Goal: Browse casually: Explore the website without a specific task or goal

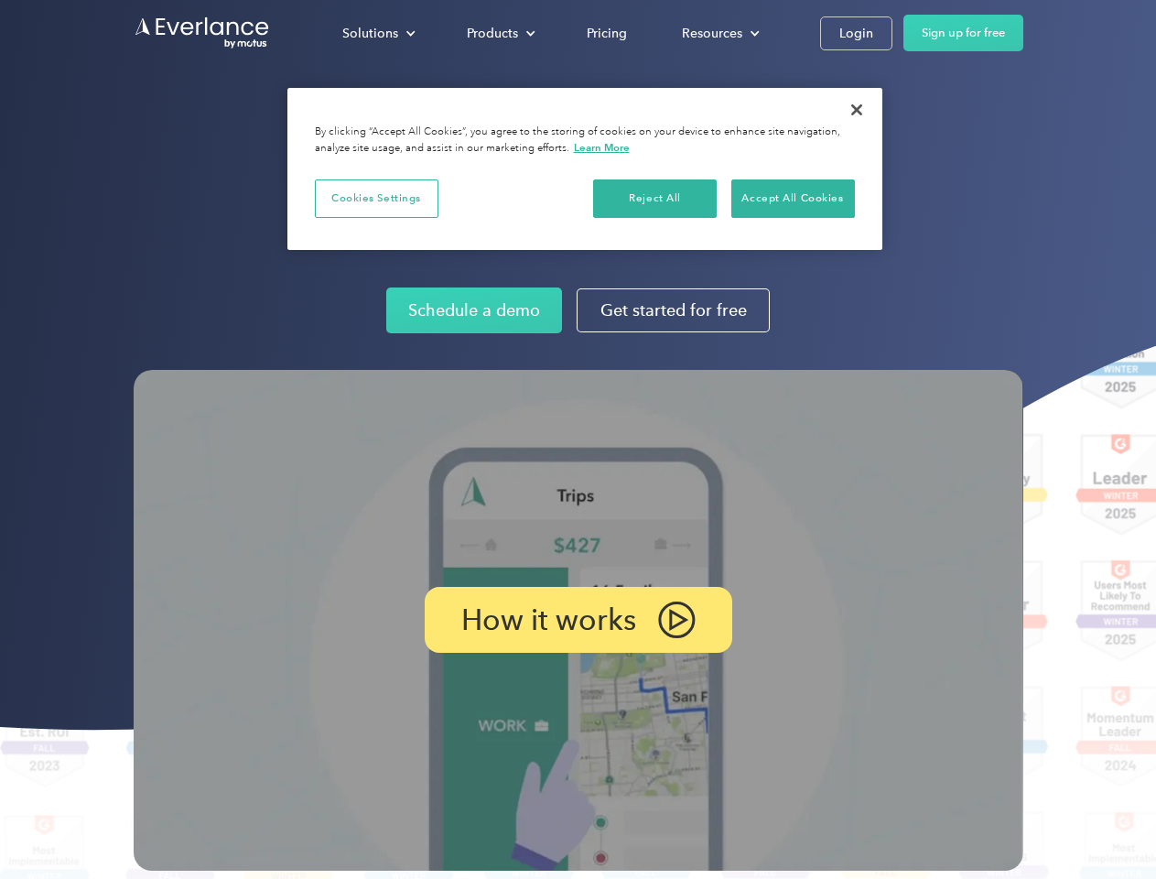
click at [577, 439] on img at bounding box center [578, 620] width 889 height 501
click at [378, 33] on div "Solutions" at bounding box center [370, 33] width 56 height 23
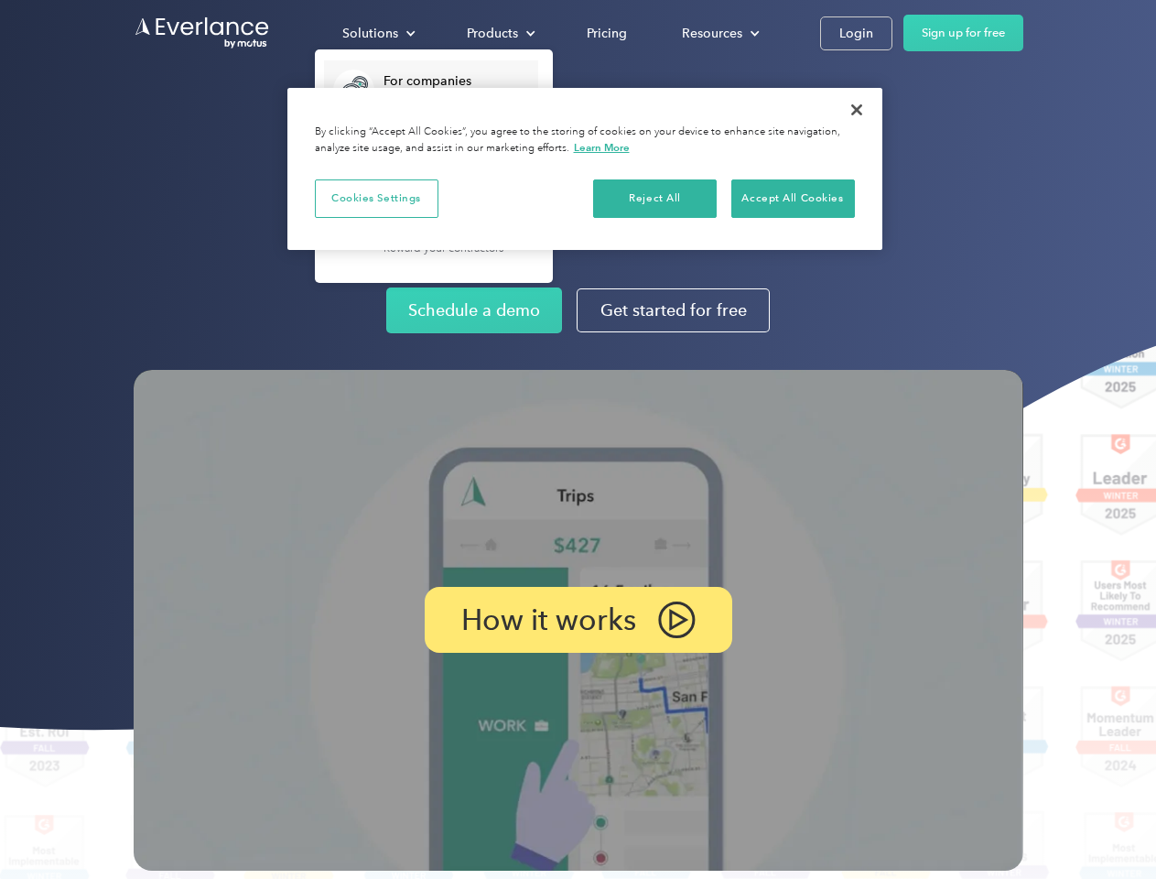
click at [499, 33] on div "Products" at bounding box center [492, 33] width 51 height 23
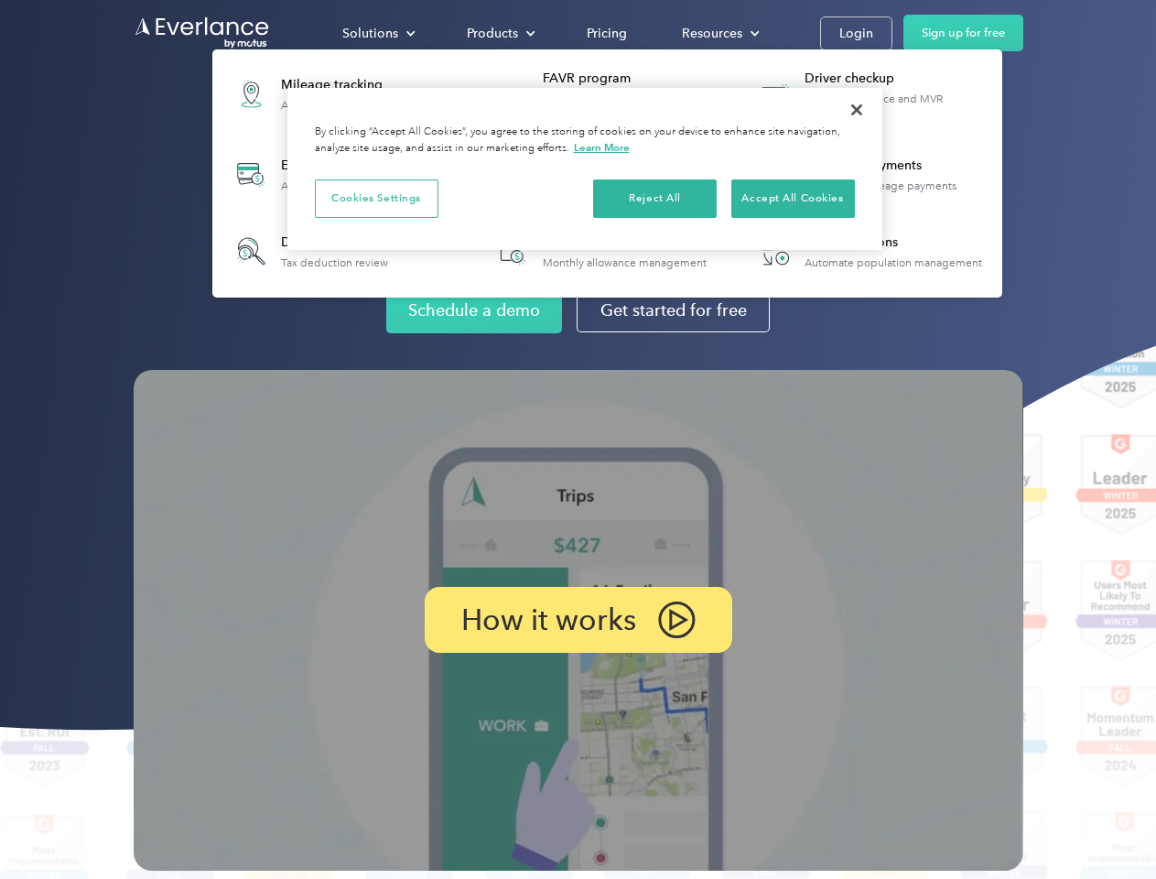
click at [718, 33] on div "Resources" at bounding box center [712, 33] width 60 height 23
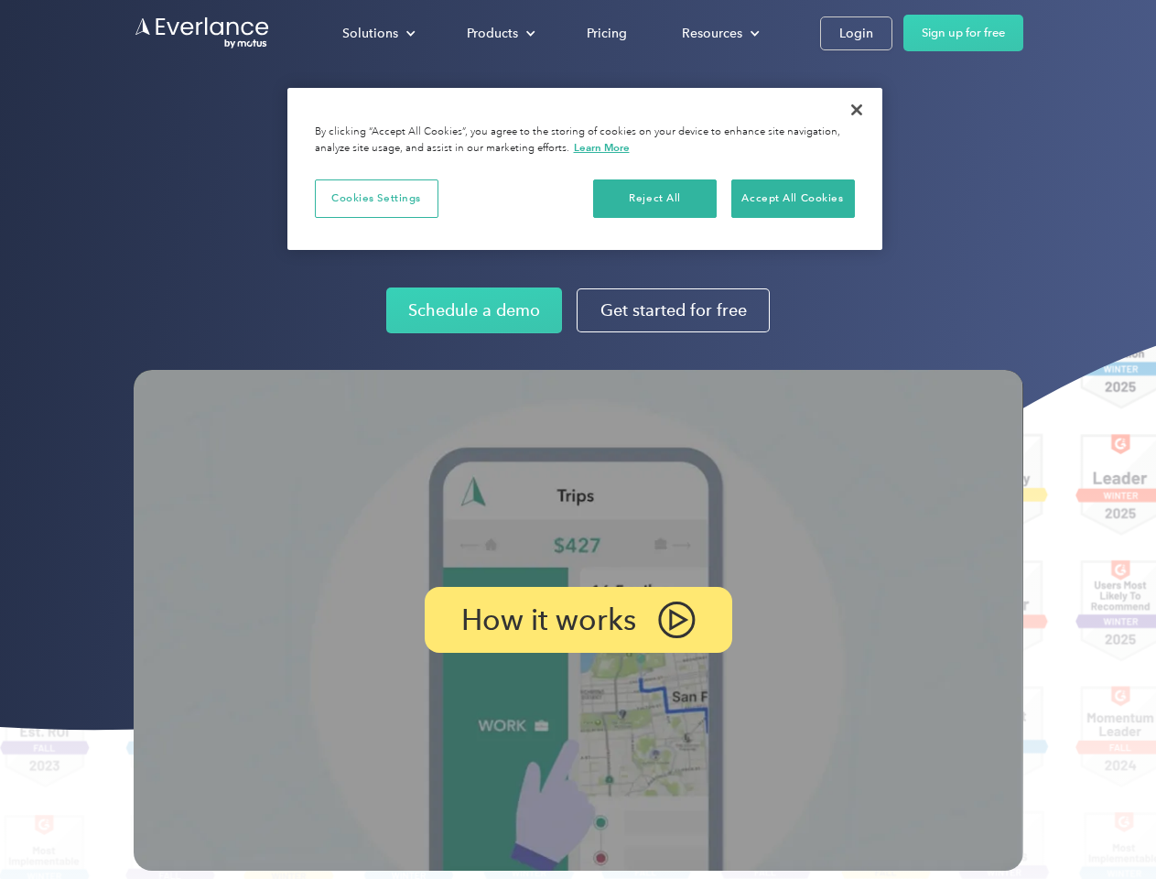
click at [577, 620] on p "How it works" at bounding box center [548, 620] width 175 height 22
click at [376, 198] on button "Cookies Settings" at bounding box center [377, 198] width 124 height 38
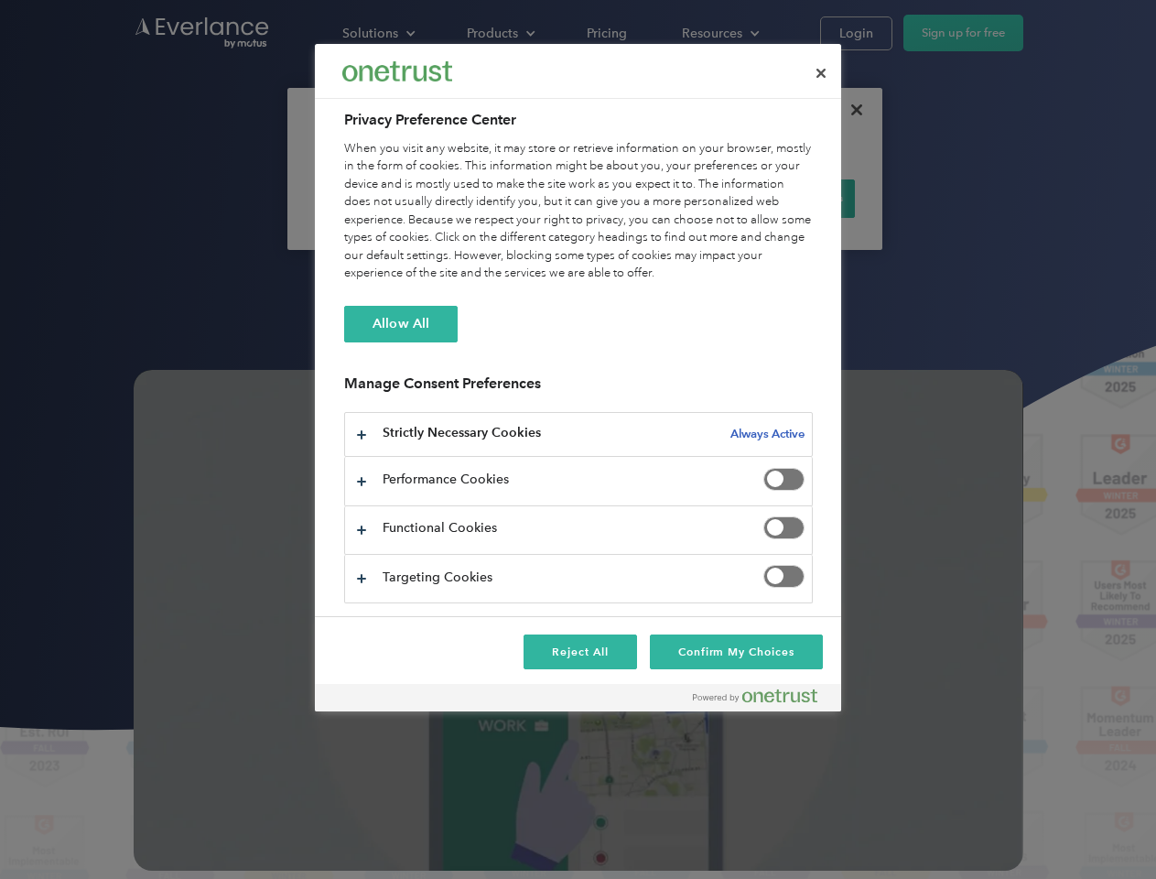
click at [655, 198] on div "When you visit any website, it may store or retrieve information on your browse…" at bounding box center [578, 211] width 469 height 143
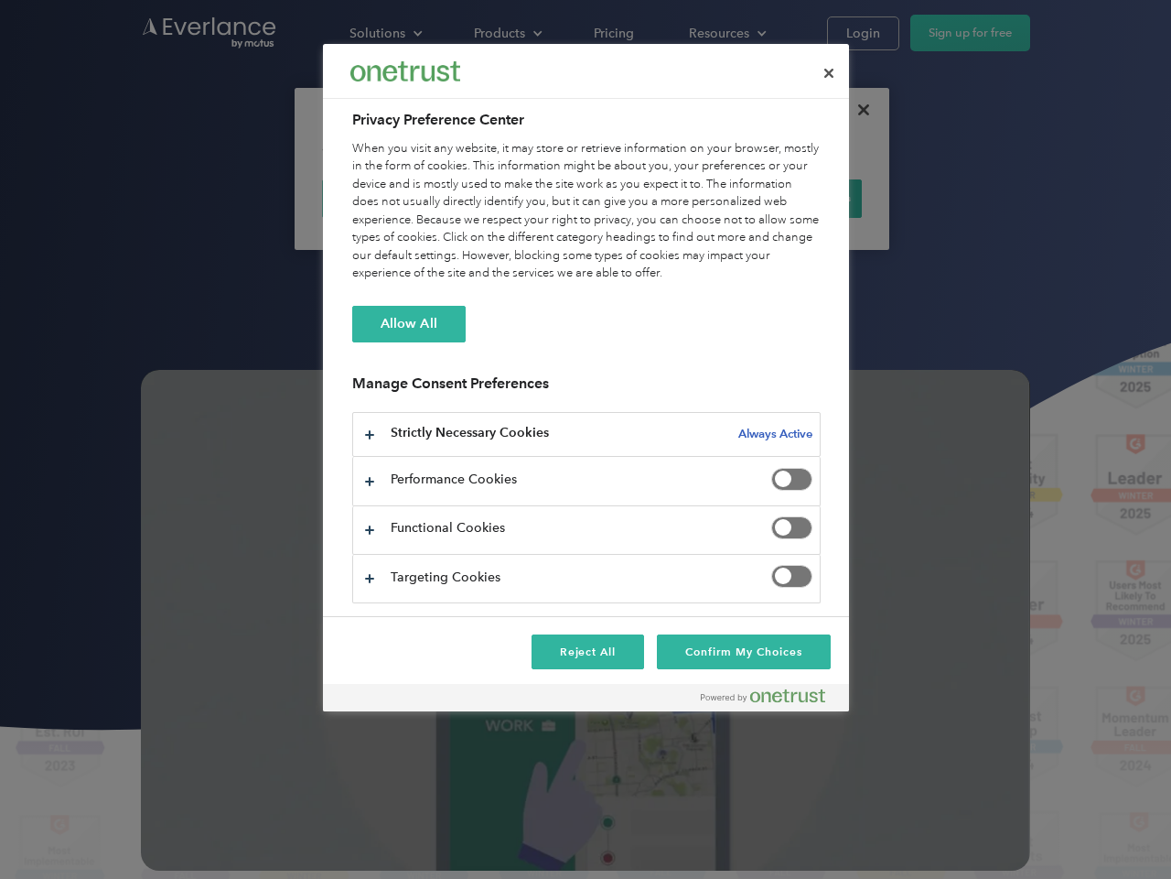
click at [792, 198] on div "When you visit any website, it may store or retrieve information on your browse…" at bounding box center [586, 211] width 469 height 143
click at [857, 110] on div at bounding box center [585, 439] width 1171 height 879
